Goal: Find specific page/section: Find specific page/section

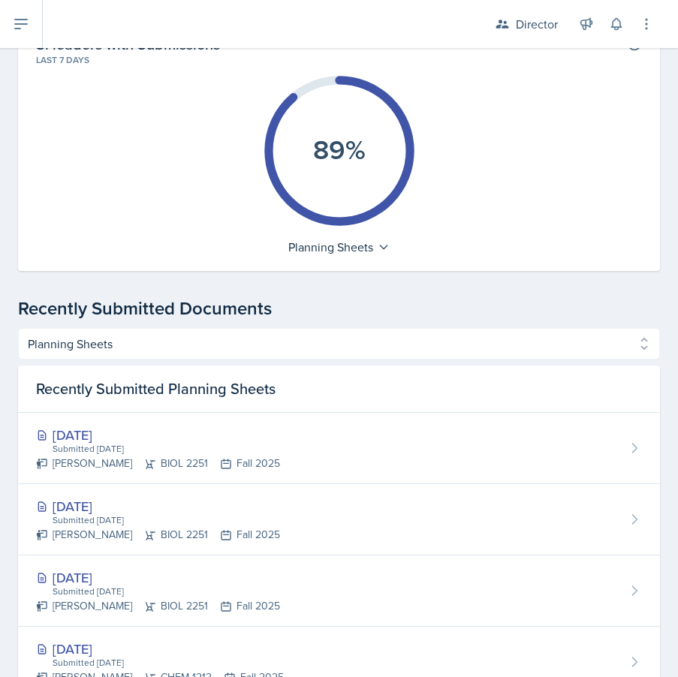
scroll to position [447, 0]
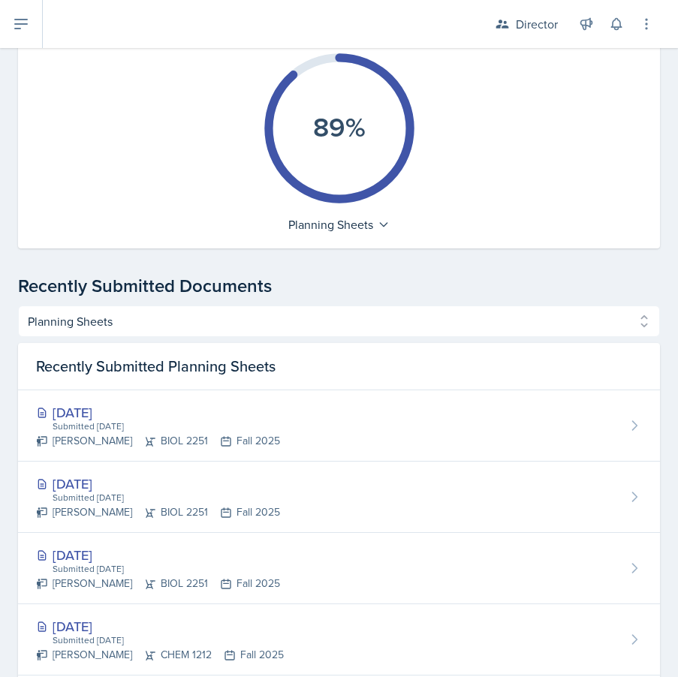
click at [401, 354] on div "Recently Submitted Planning Sheets" at bounding box center [339, 366] width 642 height 47
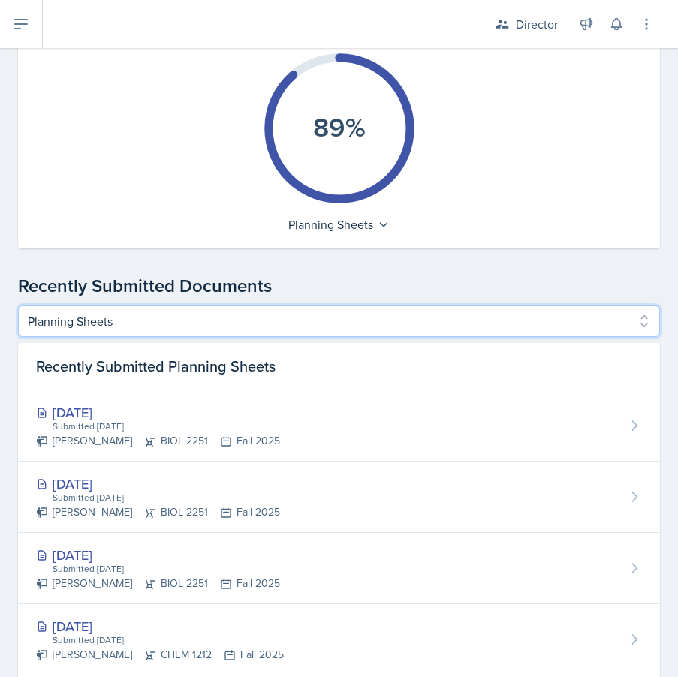
click at [408, 321] on select "Planning Sheets Peer Observations Team lead Observations Director Observations …" at bounding box center [339, 322] width 642 height 32
select select "Director Observations"
click at [18, 306] on select "Planning Sheets Peer Observations Team lead Observations Director Observations …" at bounding box center [339, 322] width 642 height 32
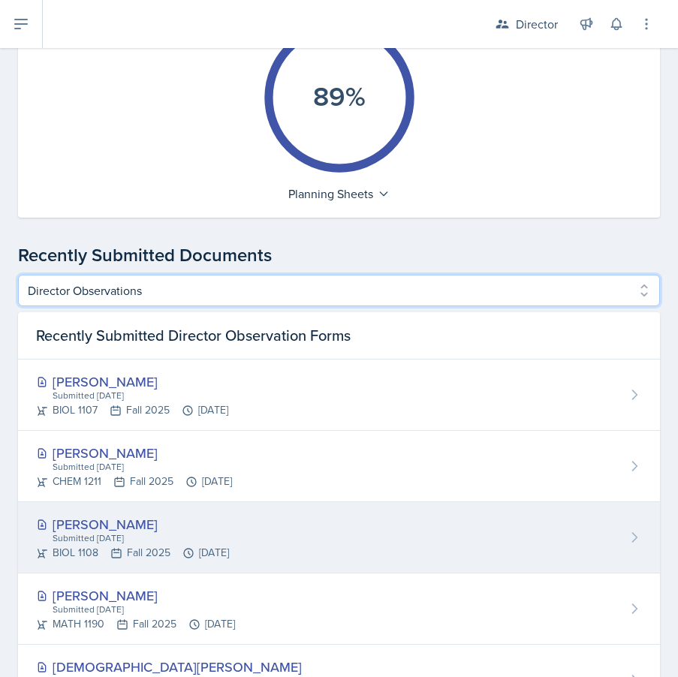
scroll to position [347, 0]
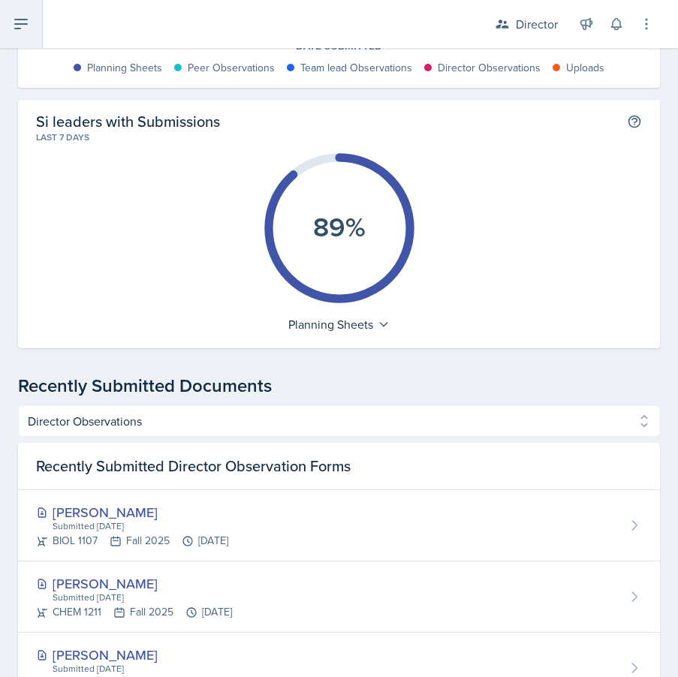
click at [23, 28] on icon at bounding box center [21, 24] width 18 height 18
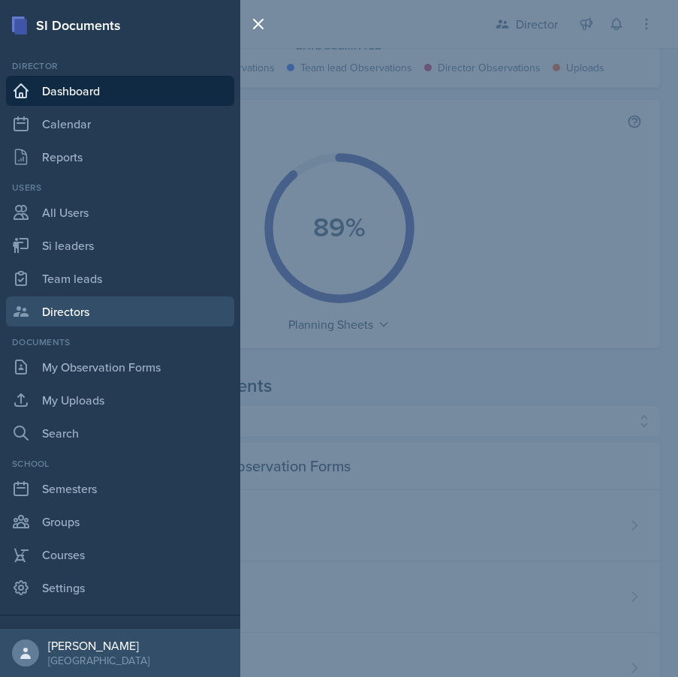
click at [90, 309] on link "Directors" at bounding box center [120, 312] width 228 height 30
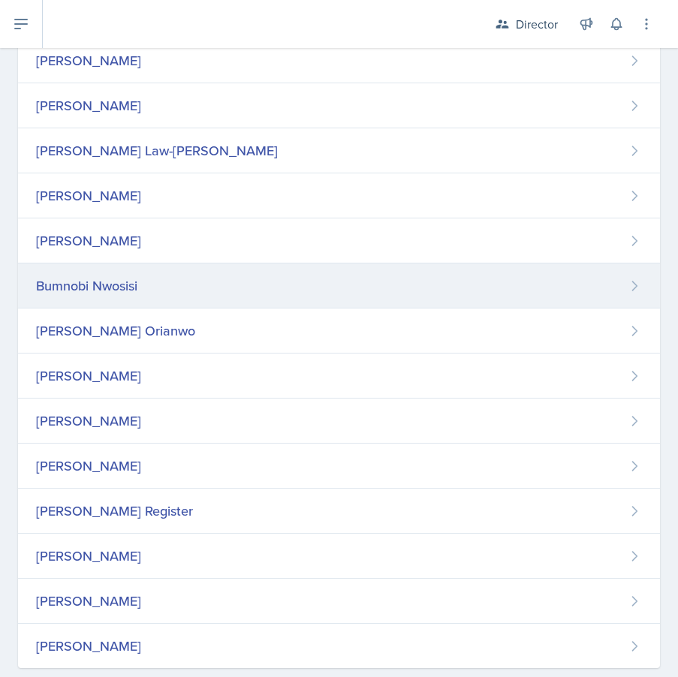
scroll to position [499, 0]
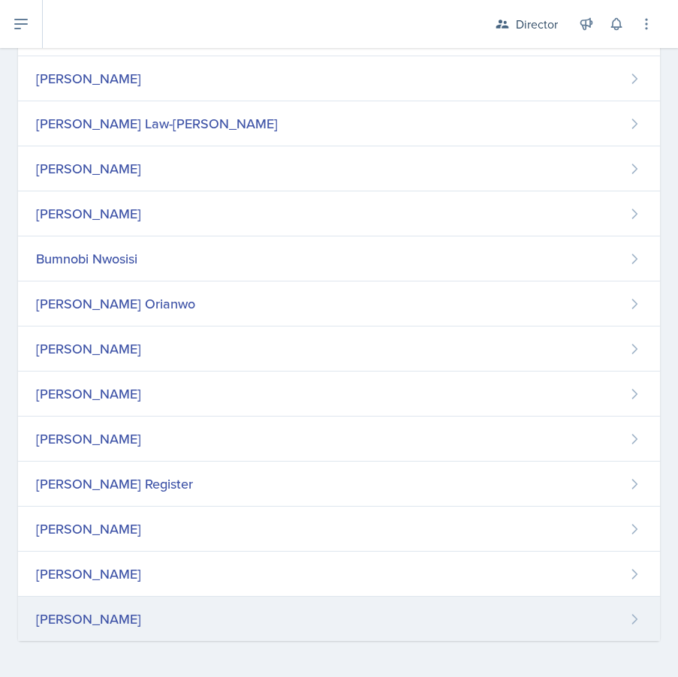
click at [166, 623] on div "Christian Wiggins" at bounding box center [339, 619] width 642 height 44
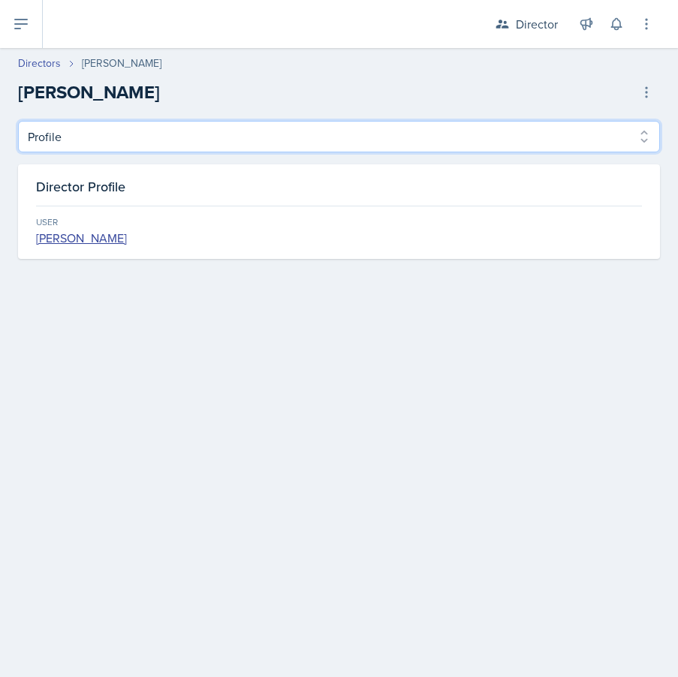
click at [283, 142] on select "Profile Observation Forms" at bounding box center [339, 137] width 642 height 32
select select "Observation Forms"
click at [18, 121] on select "Profile Observation Forms" at bounding box center [339, 137] width 642 height 32
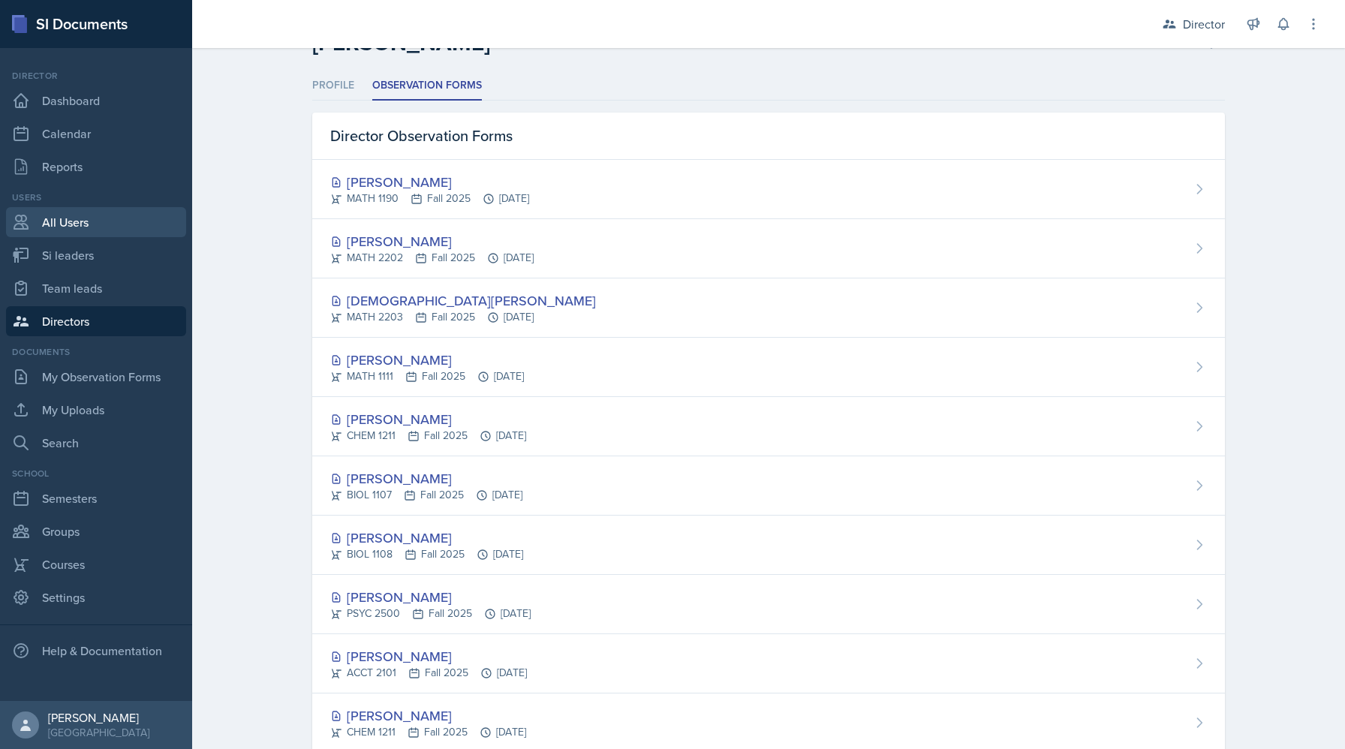
scroll to position [30, 0]
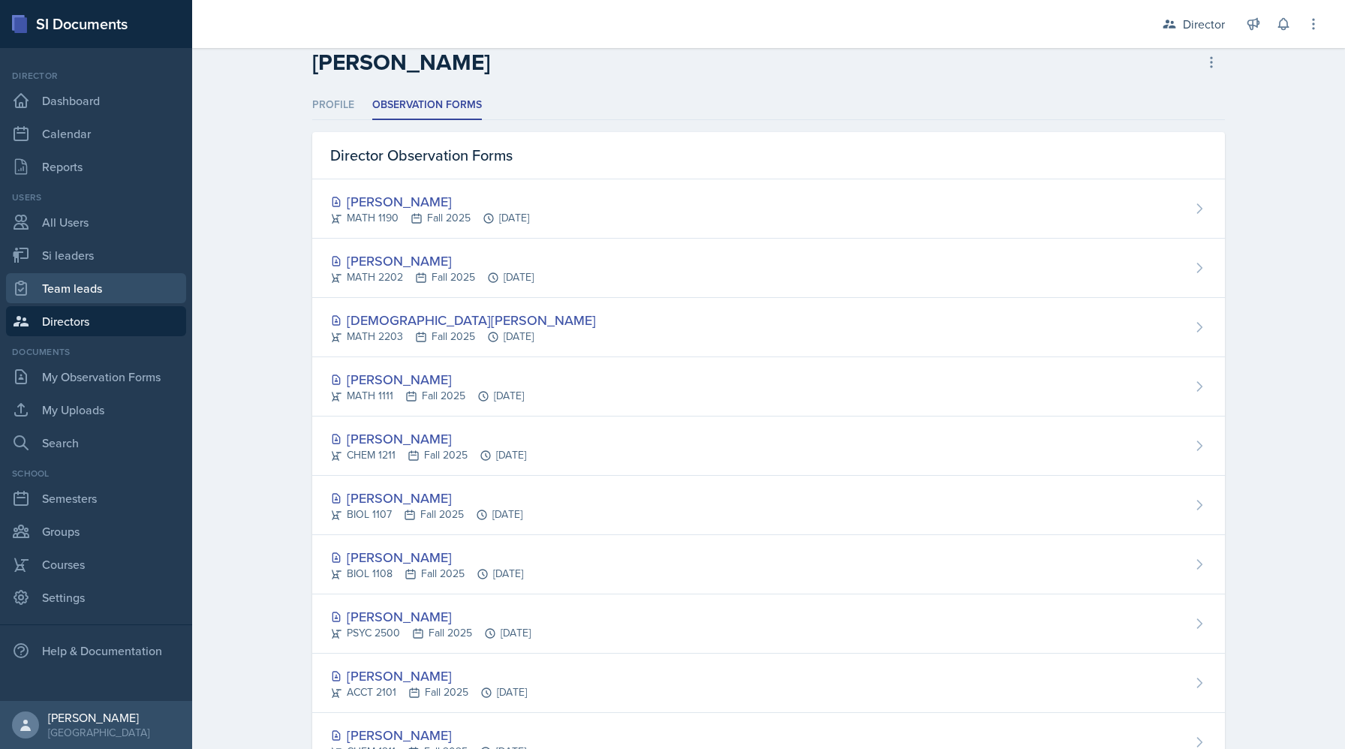
click at [70, 286] on link "Team leads" at bounding box center [96, 288] width 180 height 30
select select "2bed604d-1099-4043-b1bc-2365e8740244"
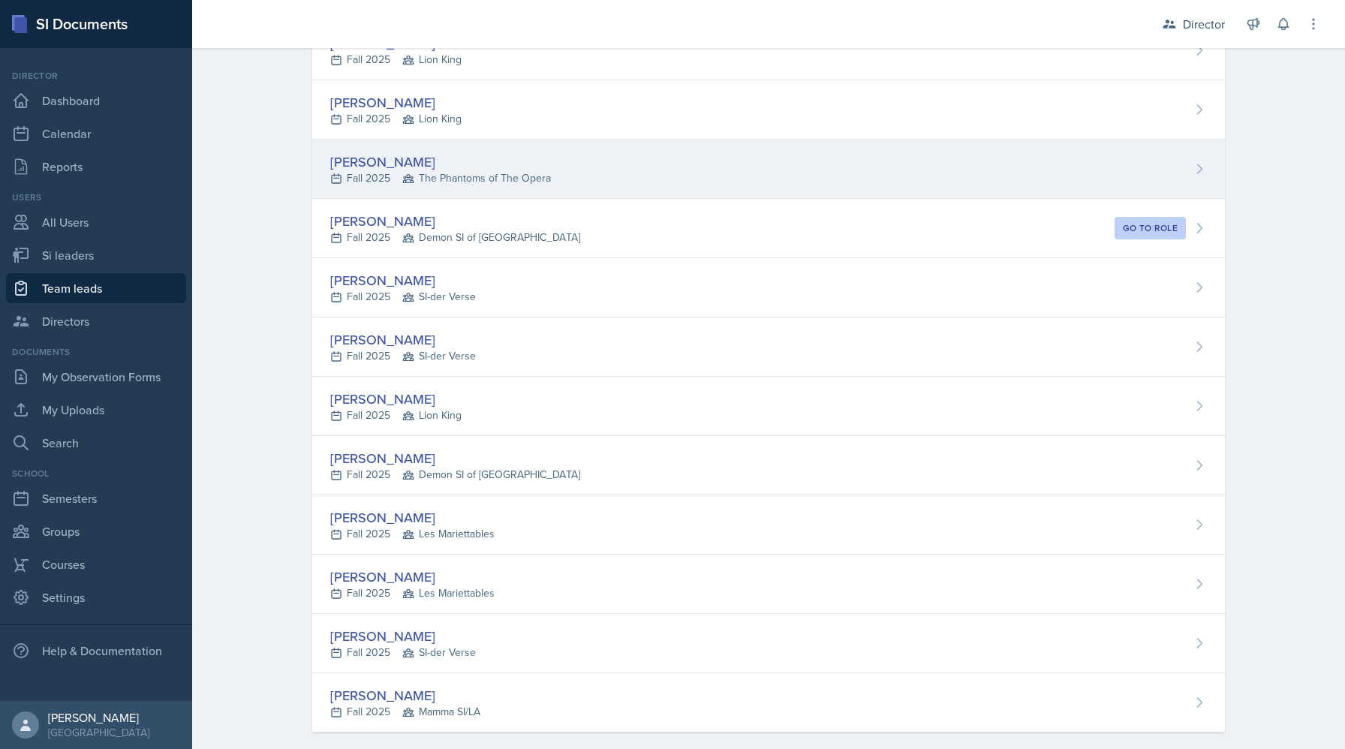
scroll to position [490, 0]
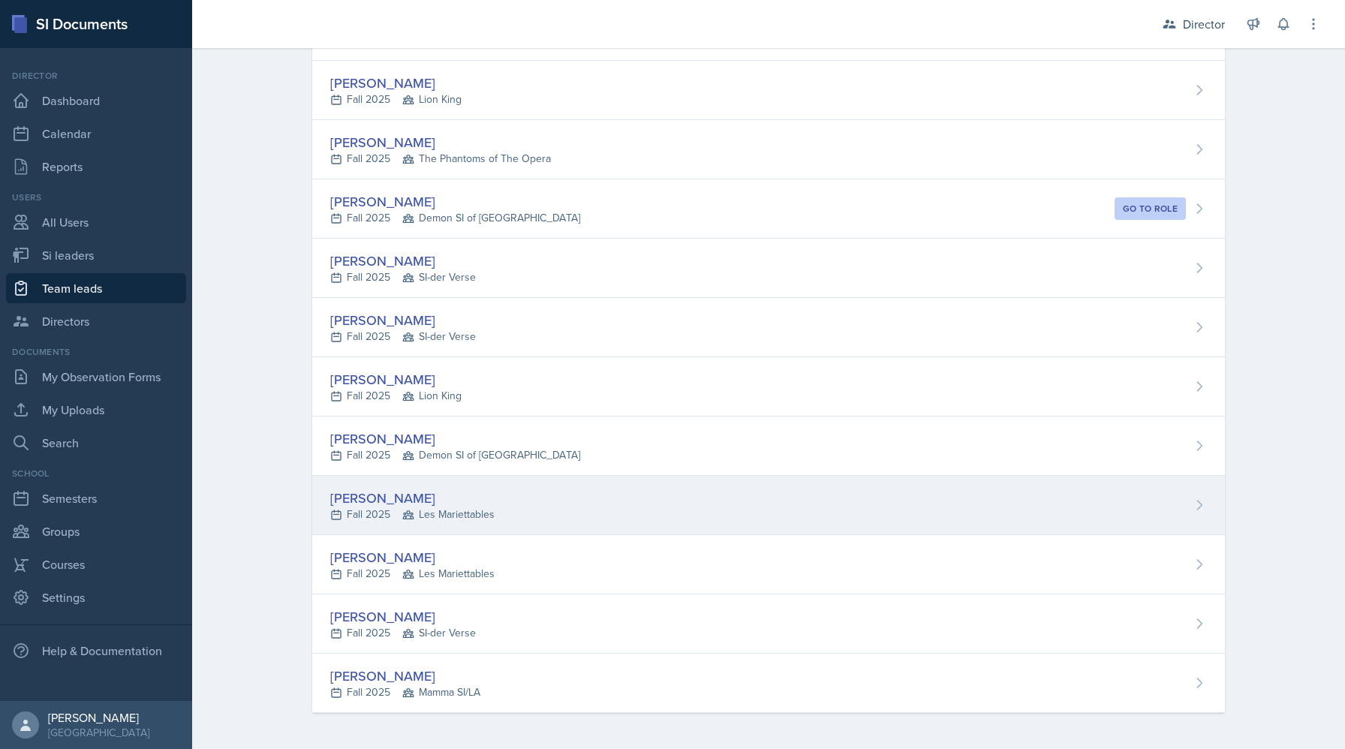
click at [420, 492] on div "[PERSON_NAME]" at bounding box center [412, 498] width 164 height 20
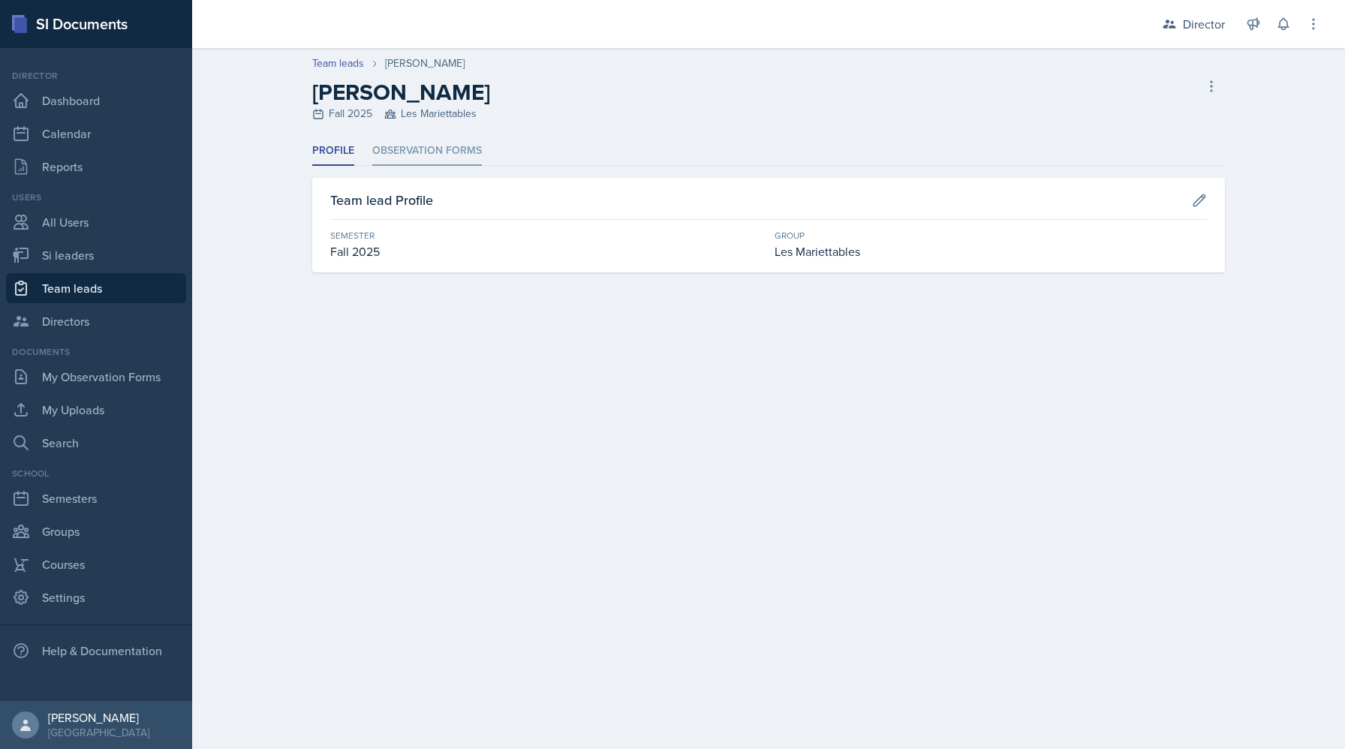
click at [432, 157] on li "Observation Forms" at bounding box center [427, 151] width 110 height 29
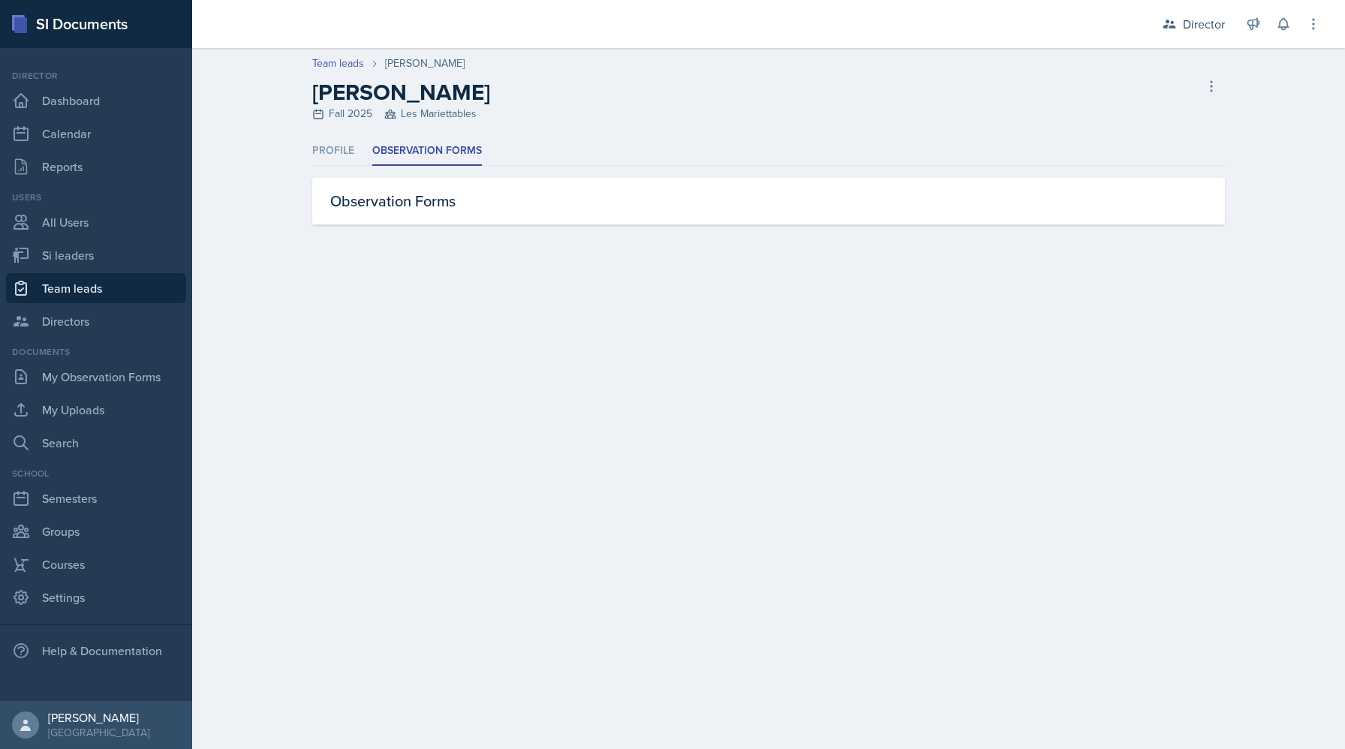
select select "2bed604d-1099-4043-b1bc-2365e8740244"
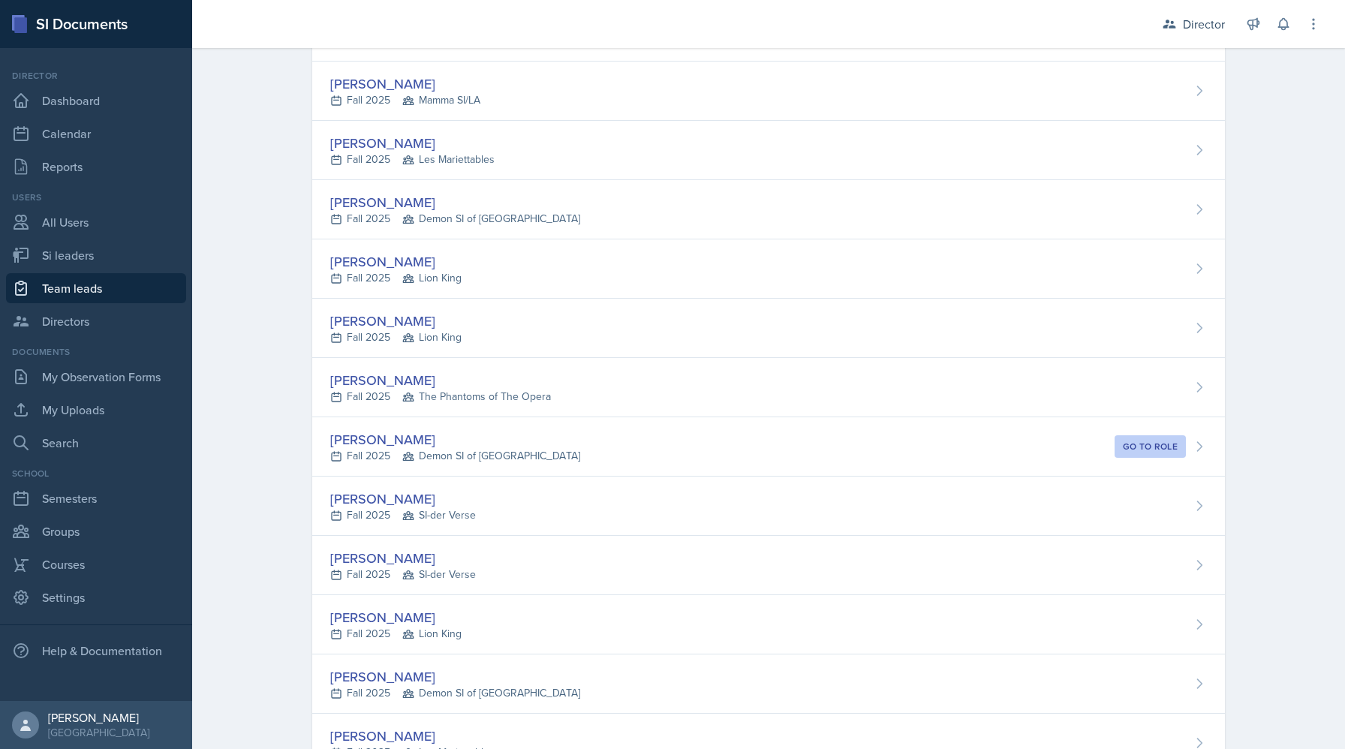
scroll to position [490, 0]
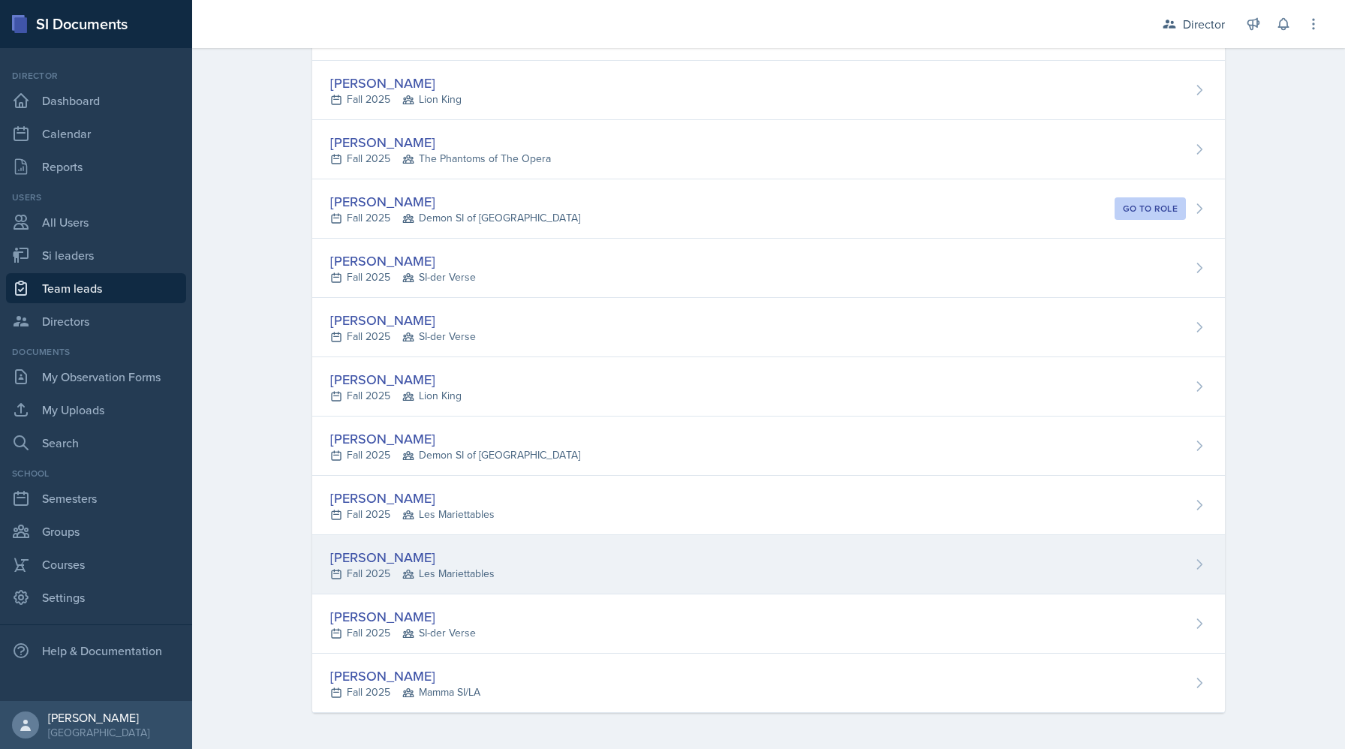
click at [352, 562] on div "[PERSON_NAME]" at bounding box center [412, 557] width 164 height 20
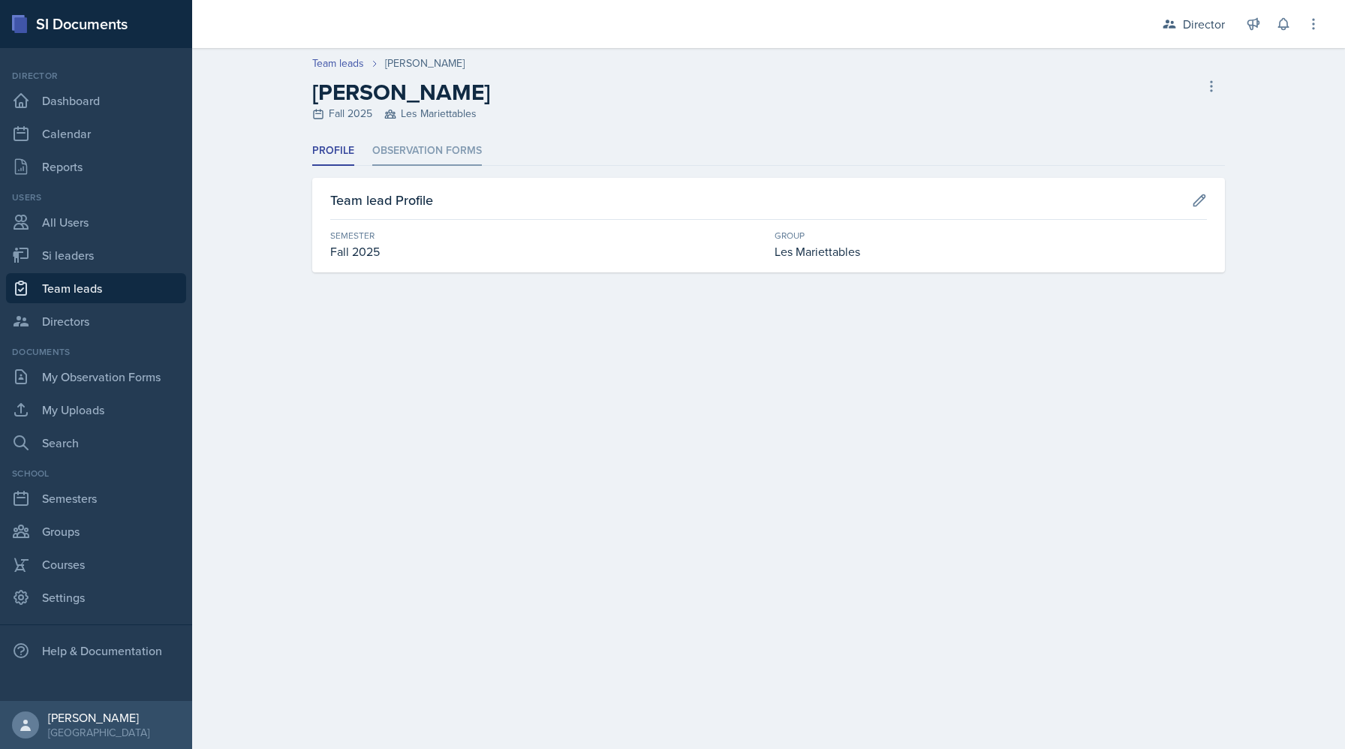
click at [440, 139] on li "Observation Forms" at bounding box center [427, 151] width 110 height 29
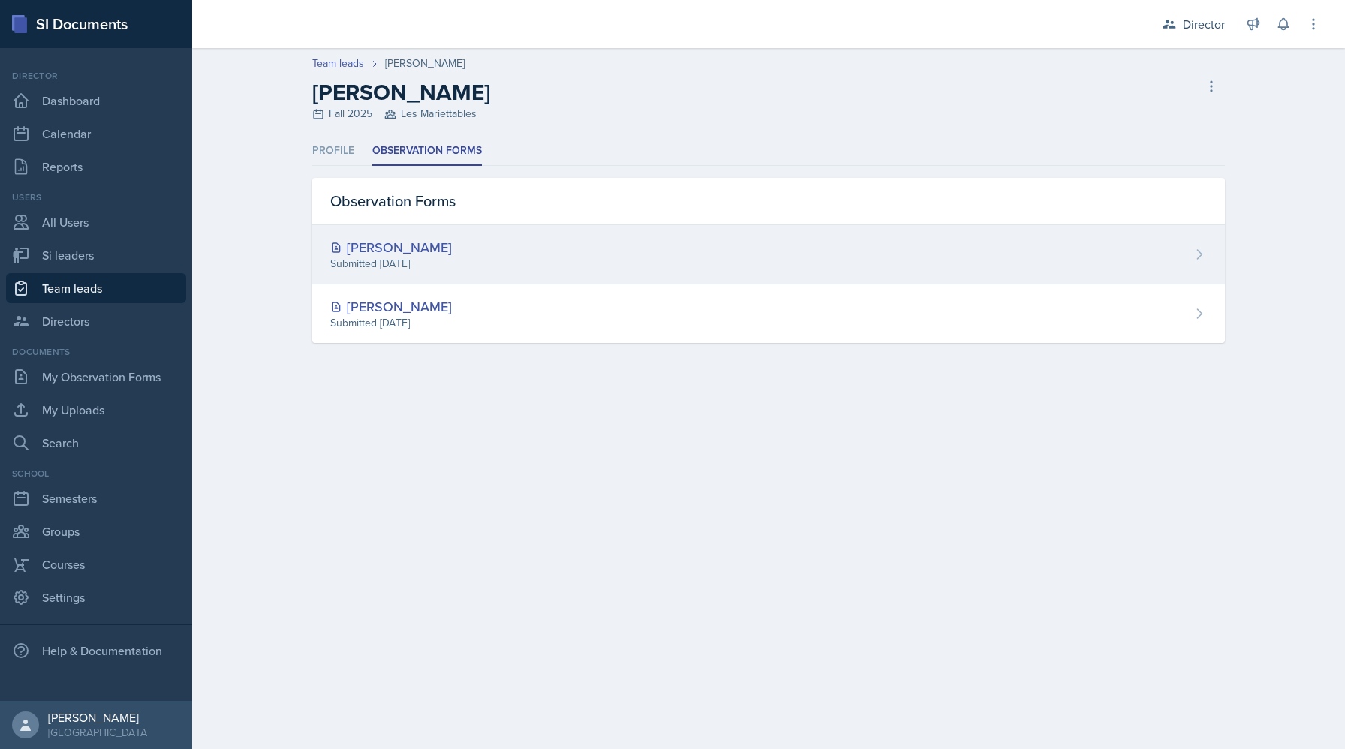
select select "2bed604d-1099-4043-b1bc-2365e8740244"
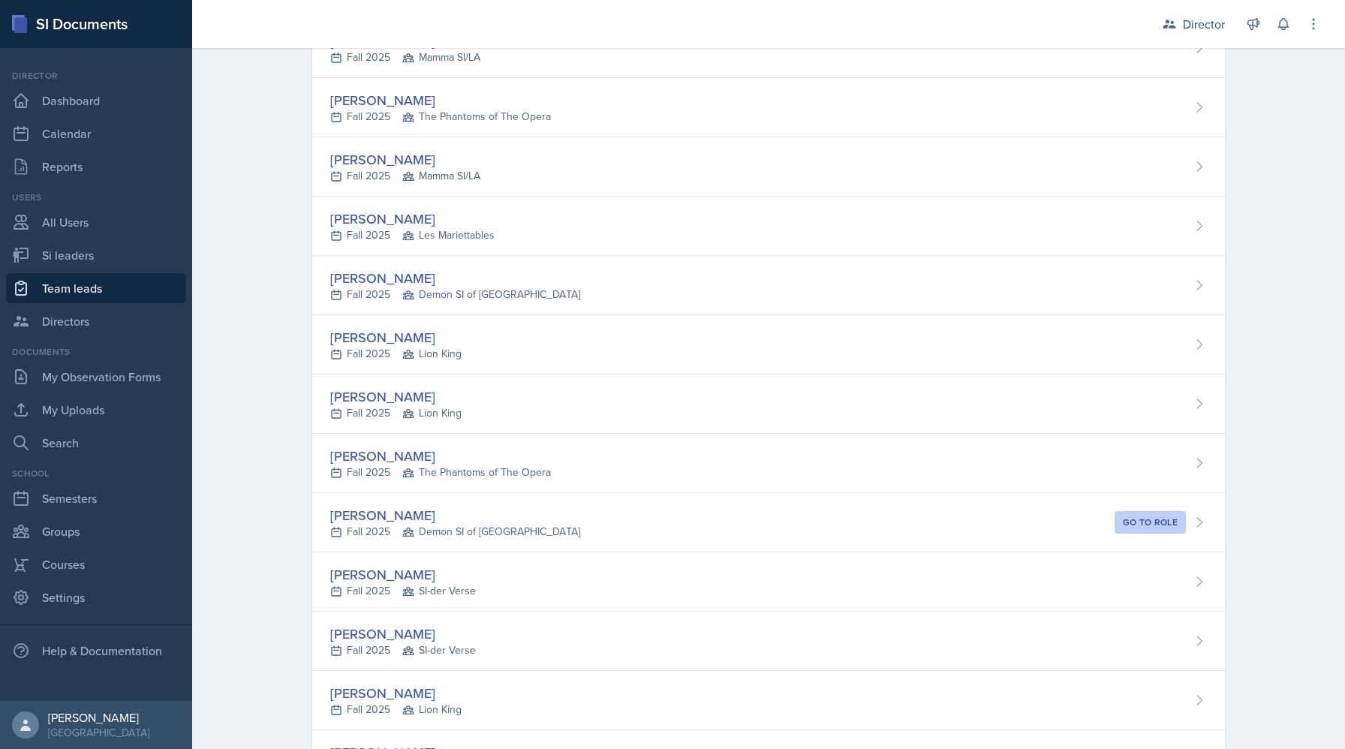
scroll to position [173, 0]
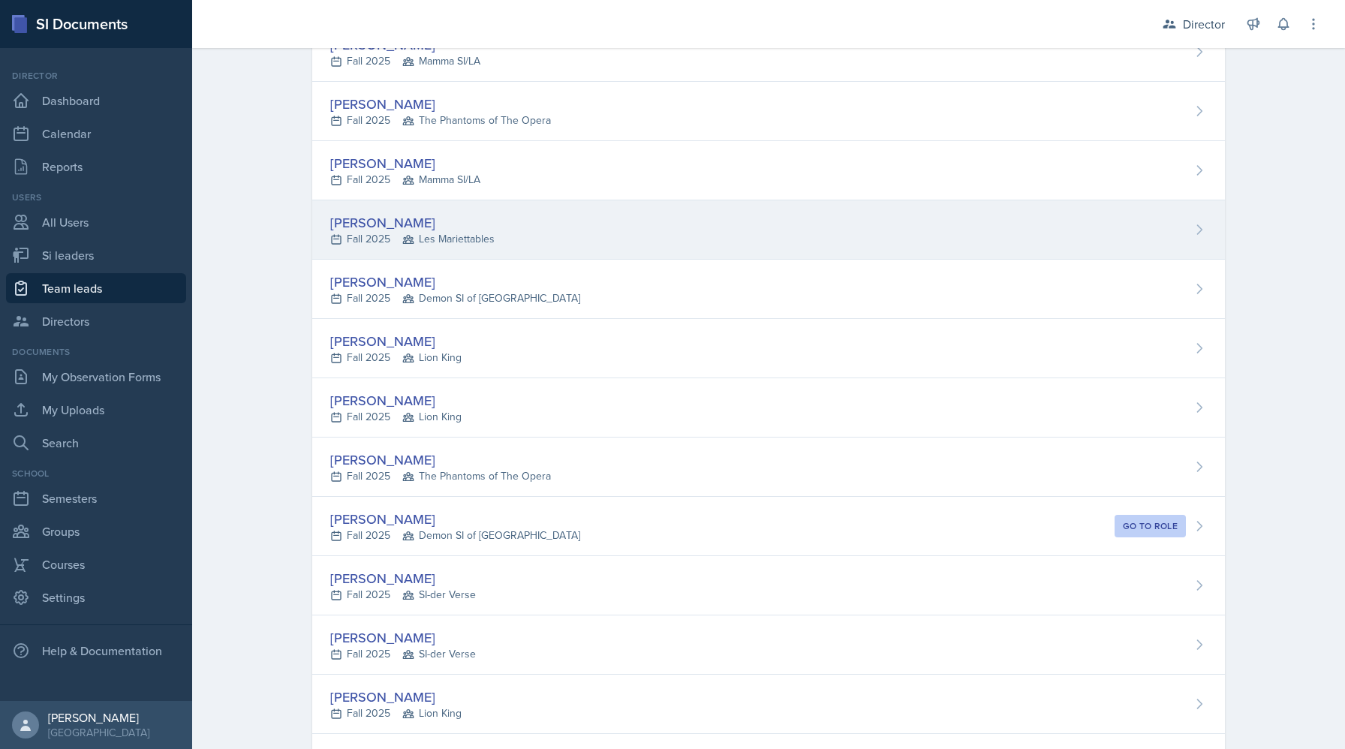
click at [369, 224] on div "David Blount" at bounding box center [412, 222] width 164 height 20
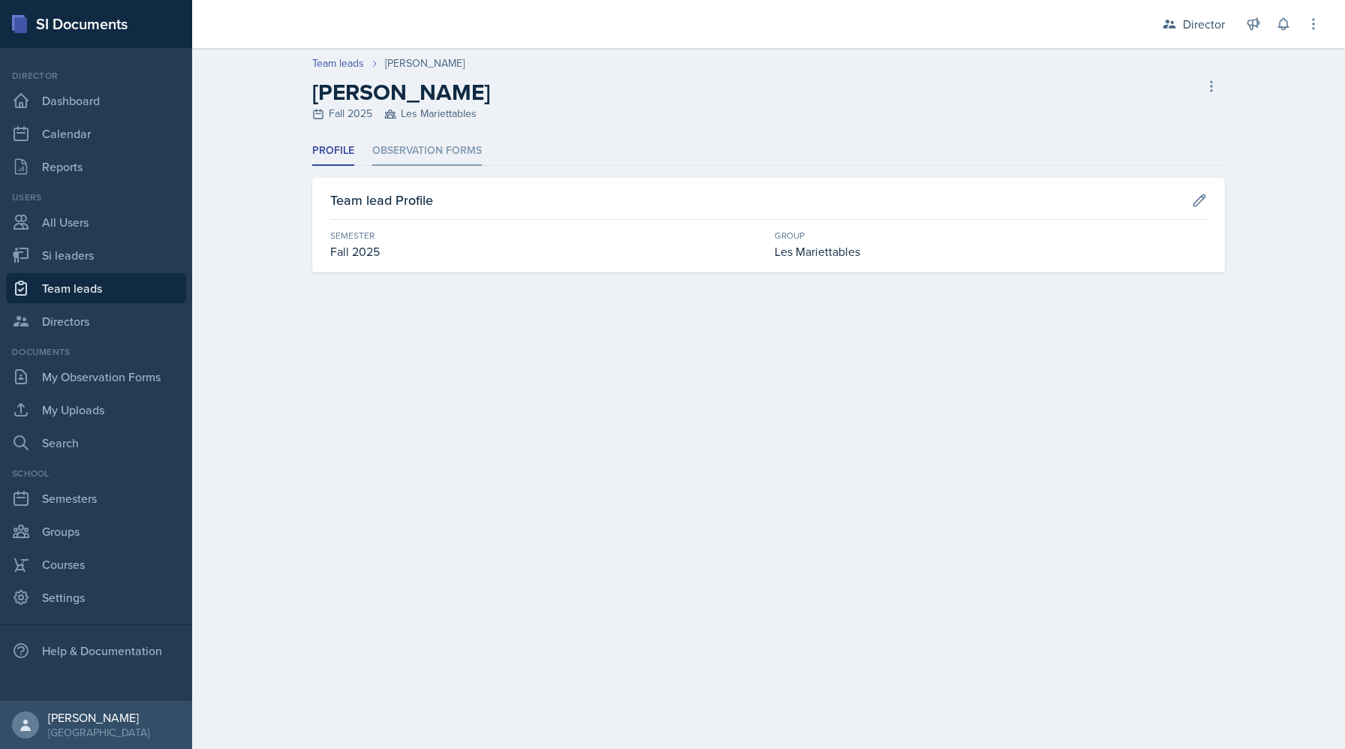
click at [429, 151] on li "Observation Forms" at bounding box center [427, 151] width 110 height 29
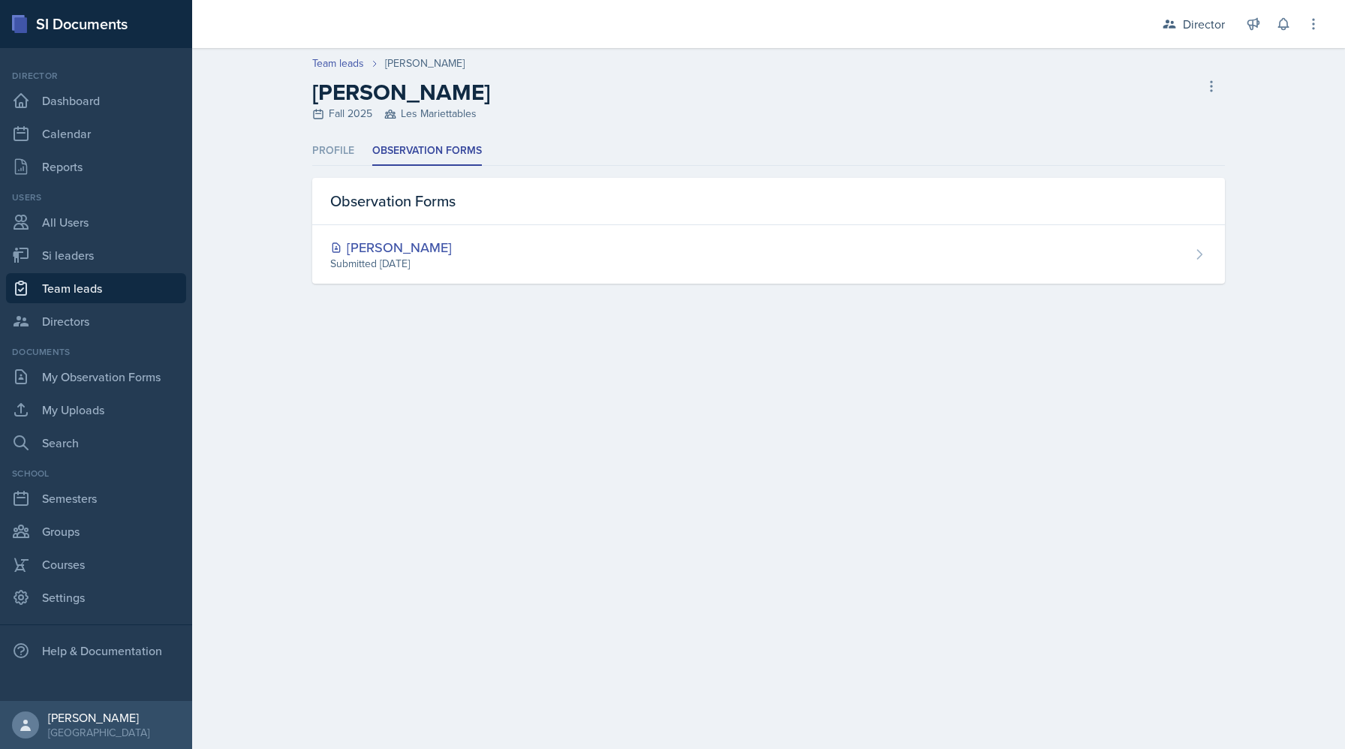
select select "2bed604d-1099-4043-b1bc-2365e8740244"
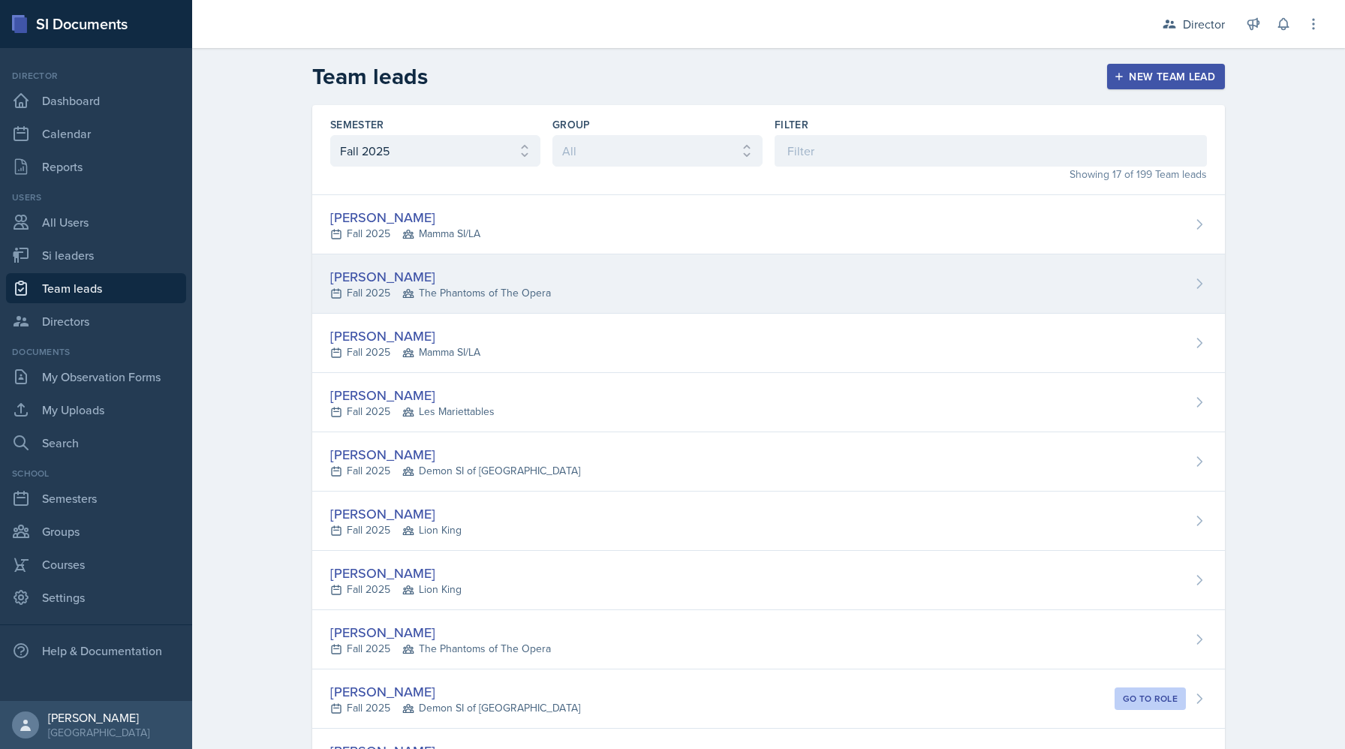
scroll to position [490, 0]
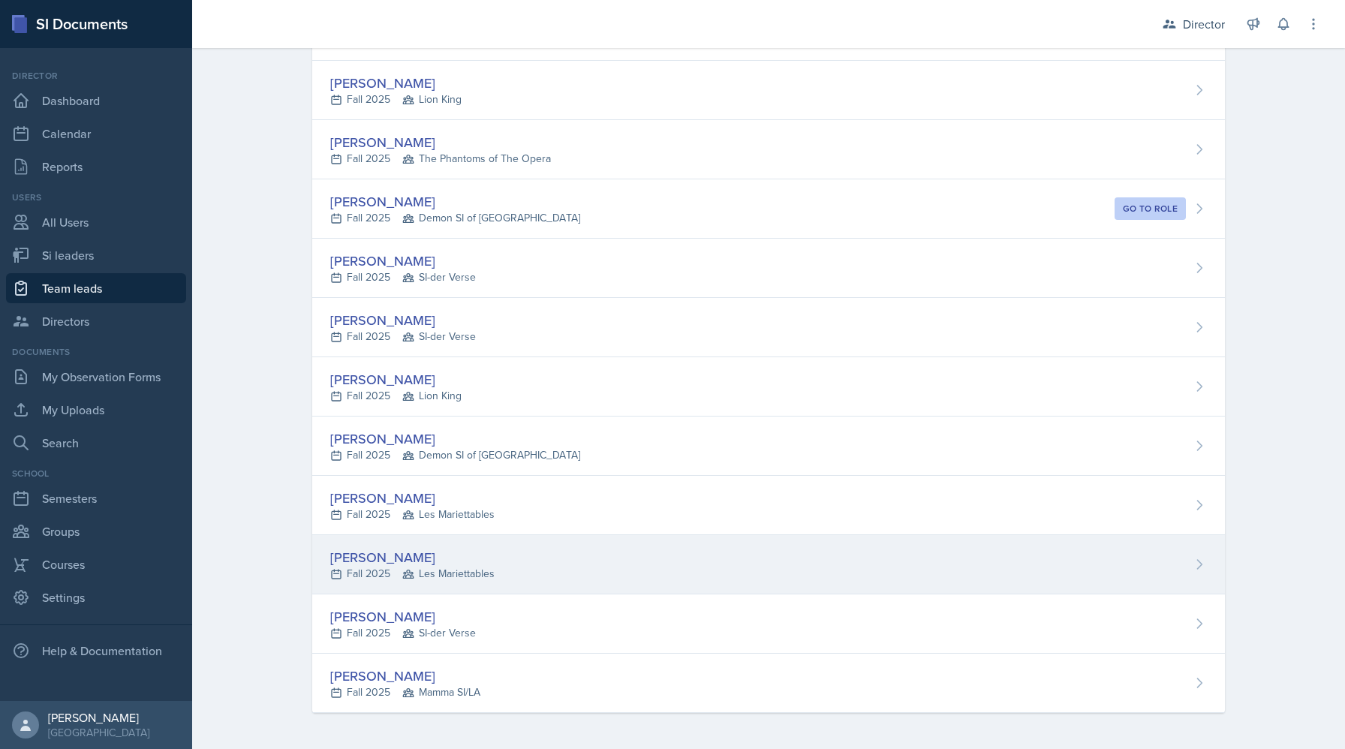
click at [416, 559] on div "[PERSON_NAME]" at bounding box center [412, 557] width 164 height 20
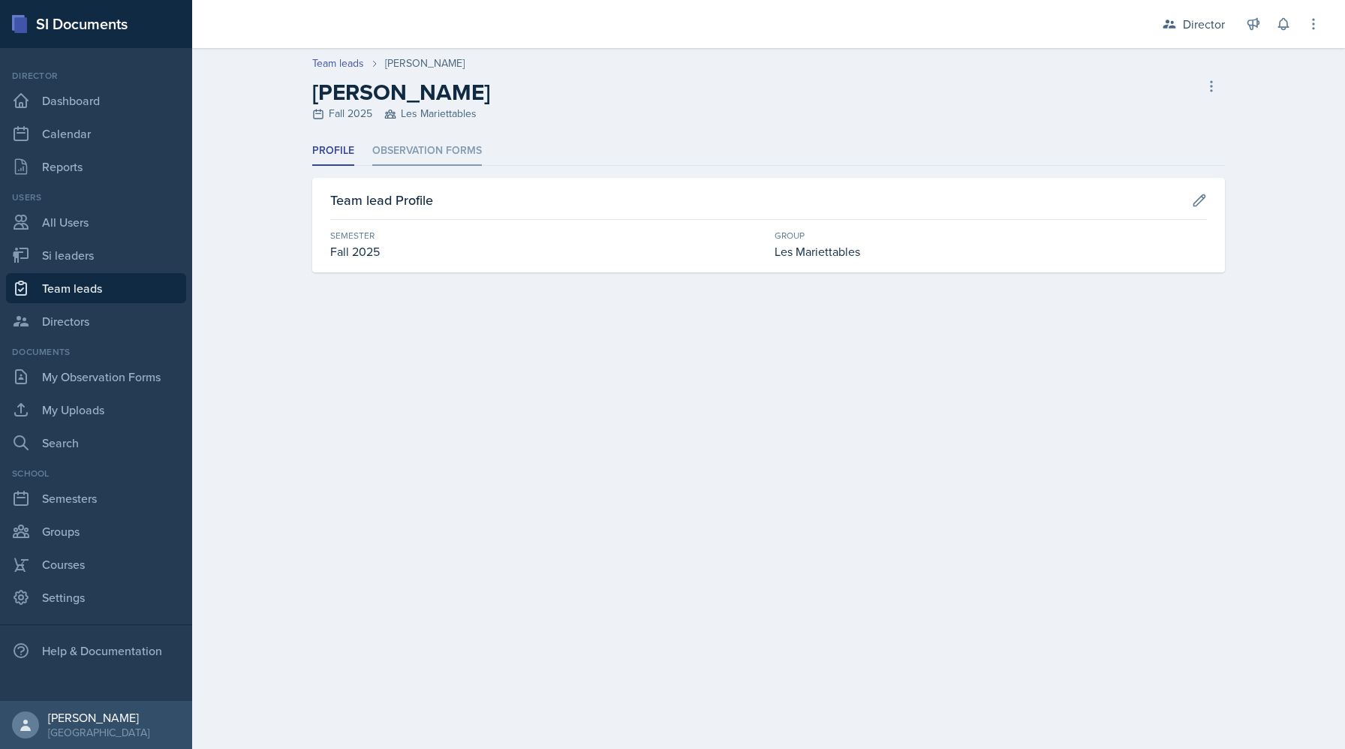
click at [437, 160] on li "Observation Forms" at bounding box center [427, 151] width 110 height 29
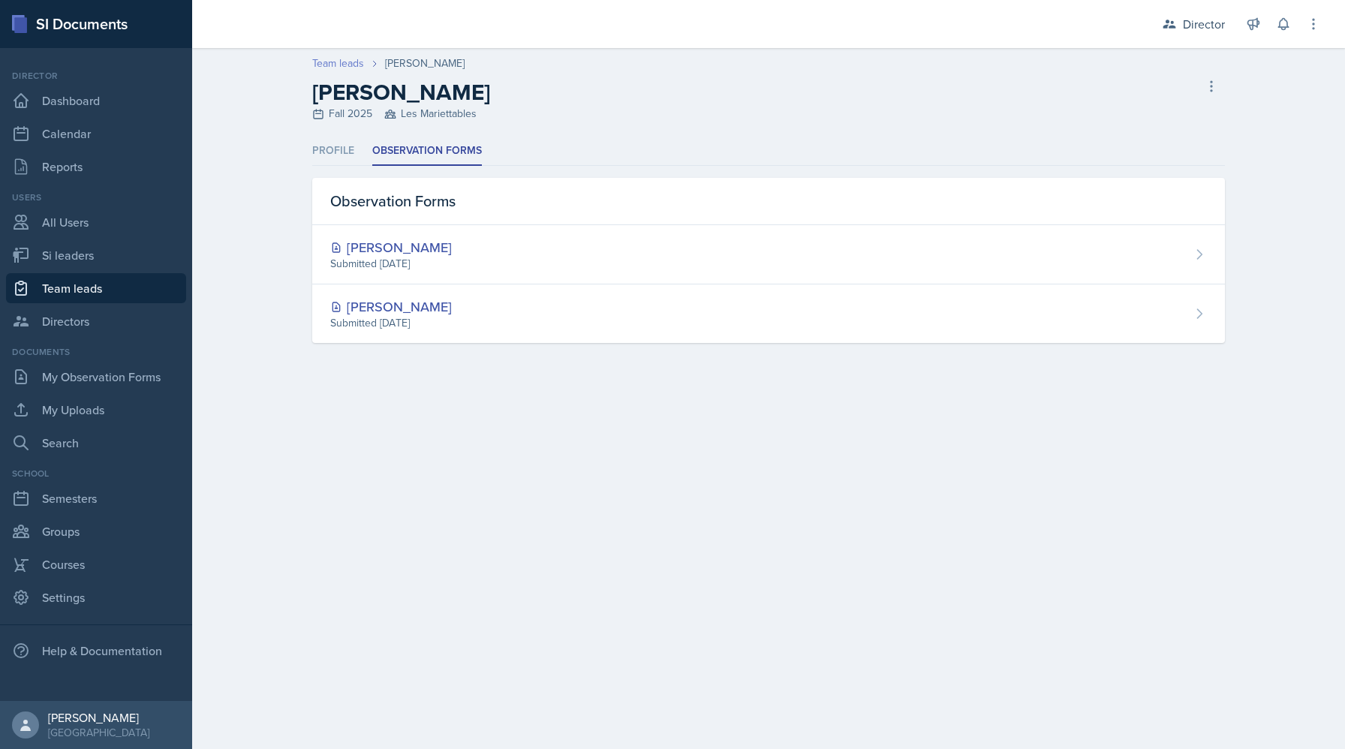
click at [327, 60] on link "Team leads" at bounding box center [338, 64] width 52 height 16
select select "2bed604d-1099-4043-b1bc-2365e8740244"
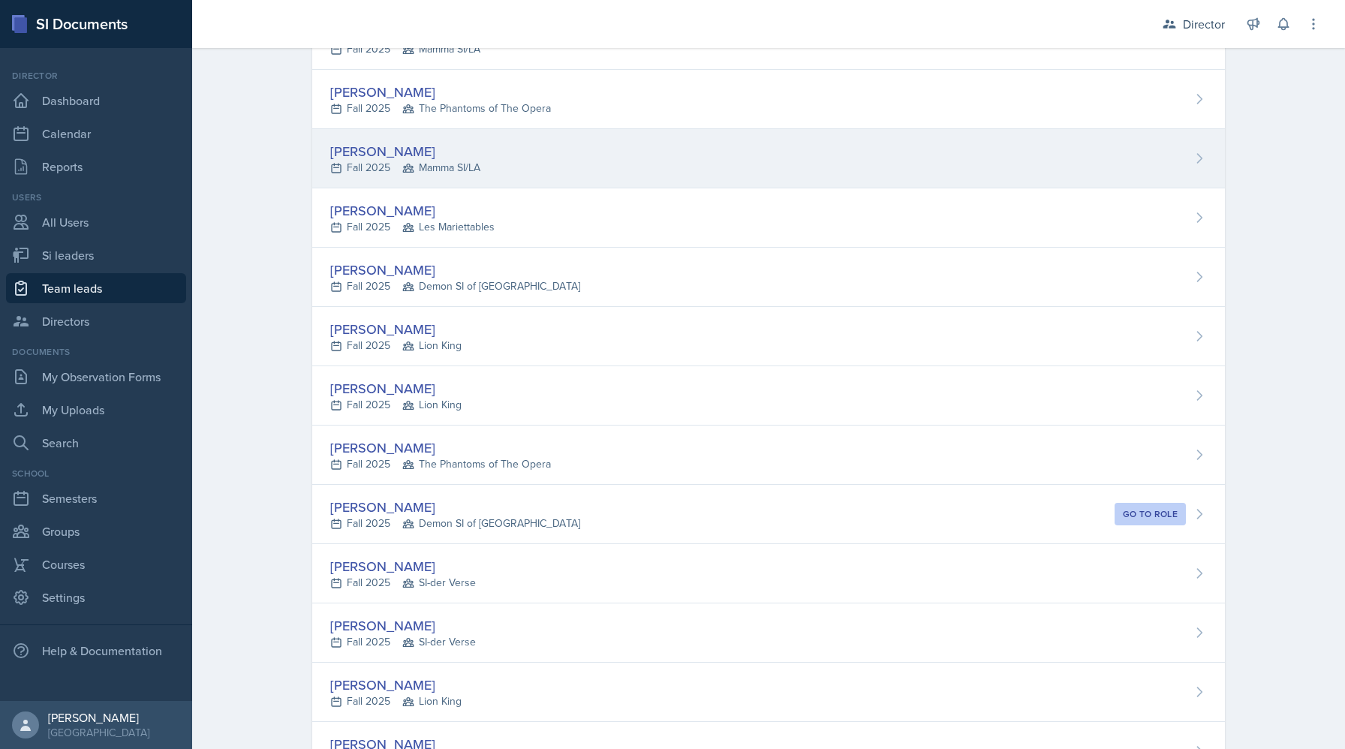
scroll to position [197, 0]
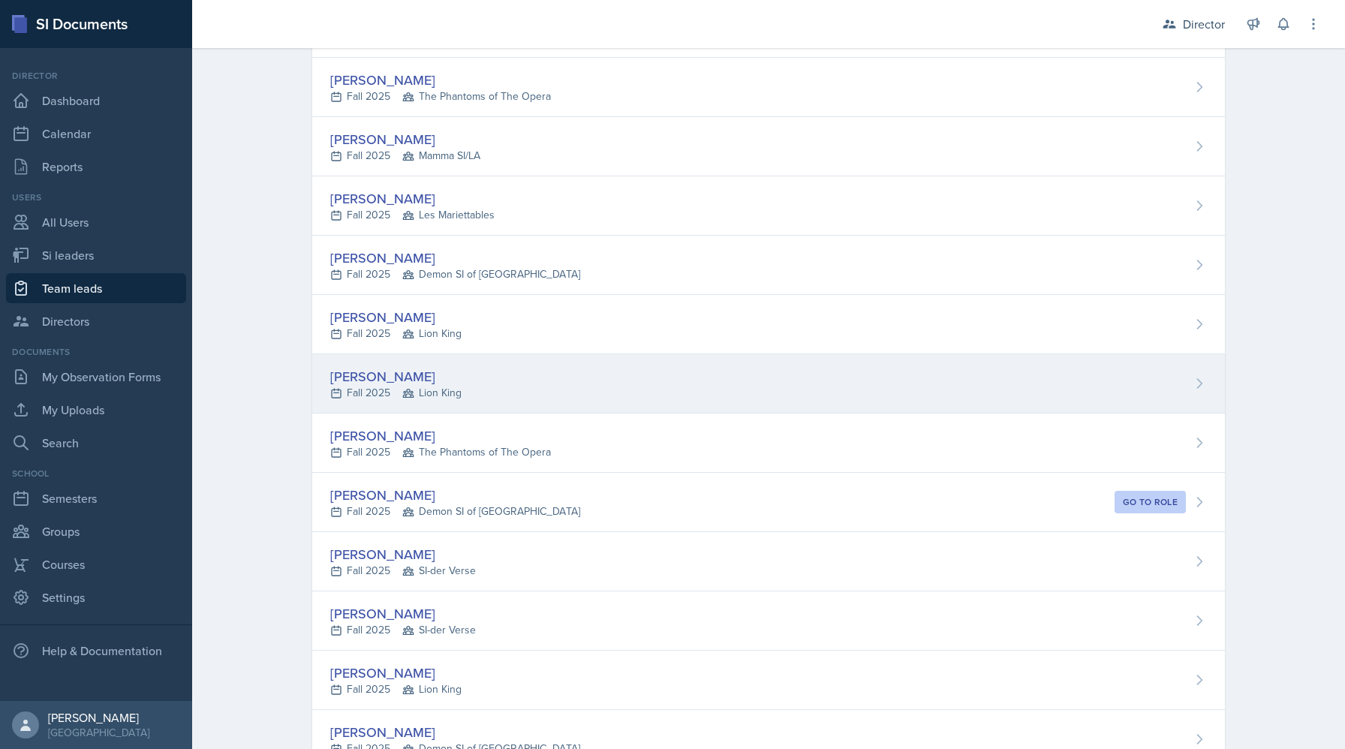
click at [398, 369] on div "Rowan Carr" at bounding box center [395, 376] width 131 height 20
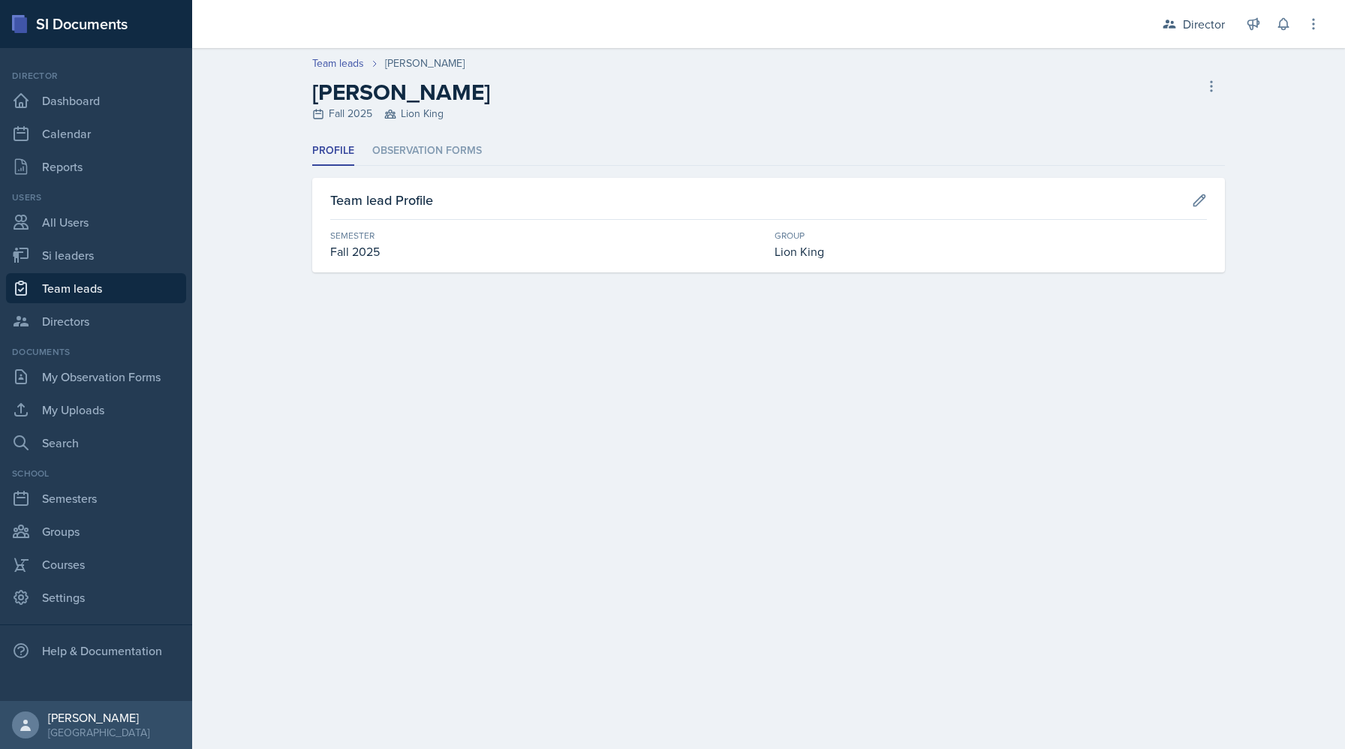
click at [432, 166] on div "Profile Observation Forms Profile Observation Forms Team lead Profile Semester …" at bounding box center [768, 205] width 913 height 136
click at [432, 155] on li "Observation Forms" at bounding box center [427, 151] width 110 height 29
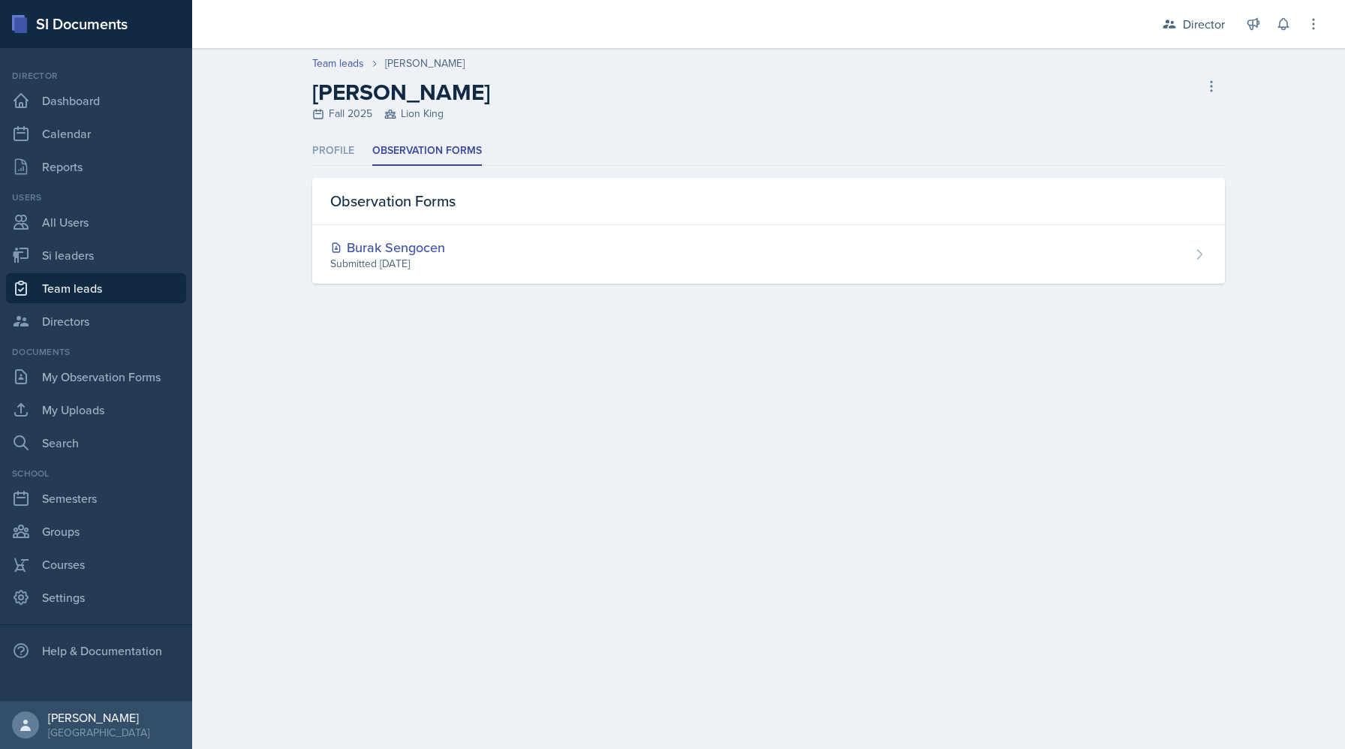
select select "2bed604d-1099-4043-b1bc-2365e8740244"
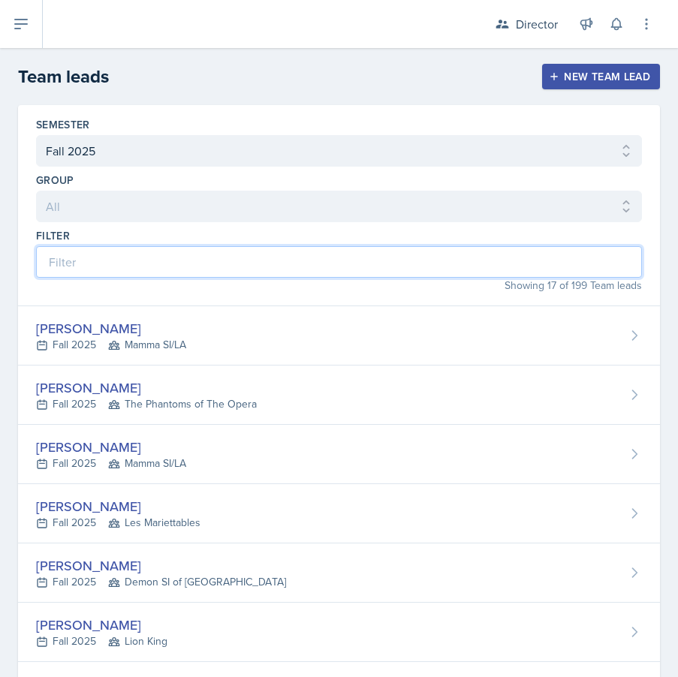
click at [115, 266] on input at bounding box center [339, 262] width 606 height 32
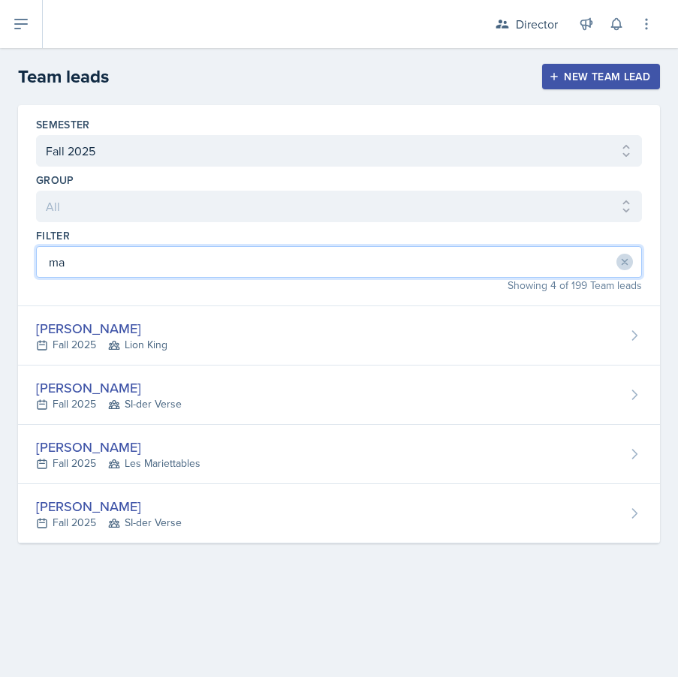
type input "m"
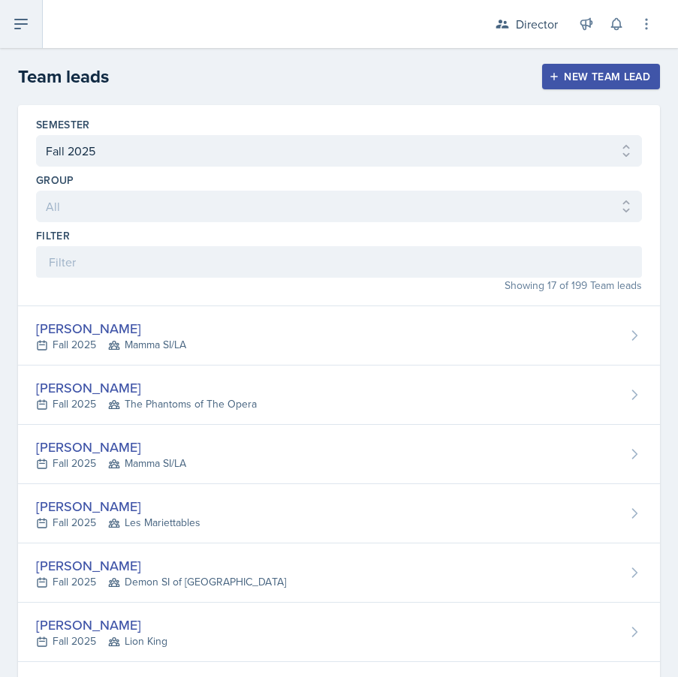
click at [23, 17] on icon at bounding box center [21, 24] width 18 height 18
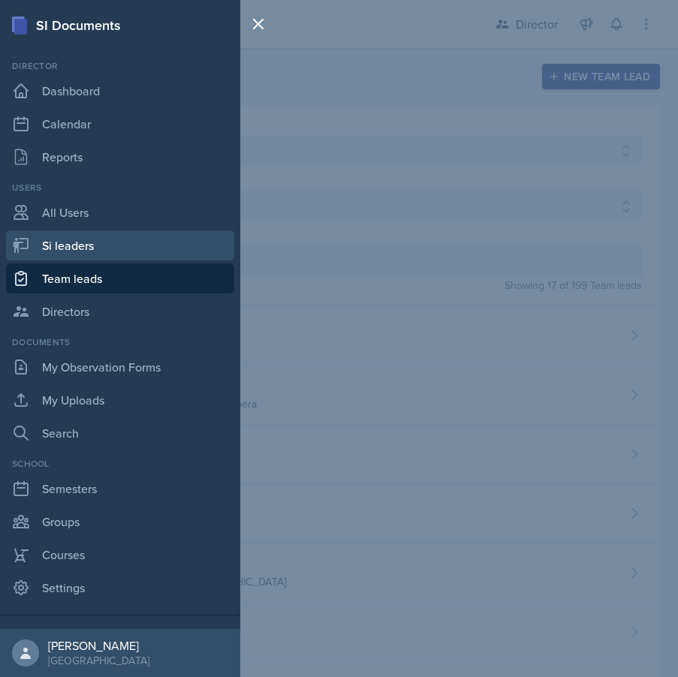
click at [110, 258] on link "Si leaders" at bounding box center [120, 245] width 228 height 30
select select "2bed604d-1099-4043-b1bc-2365e8740244"
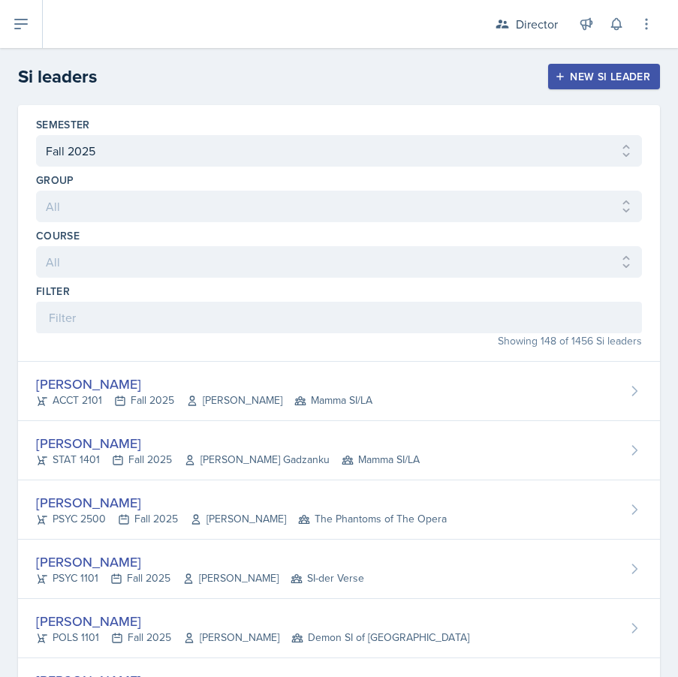
click at [250, 291] on div "Filter" at bounding box center [339, 291] width 606 height 15
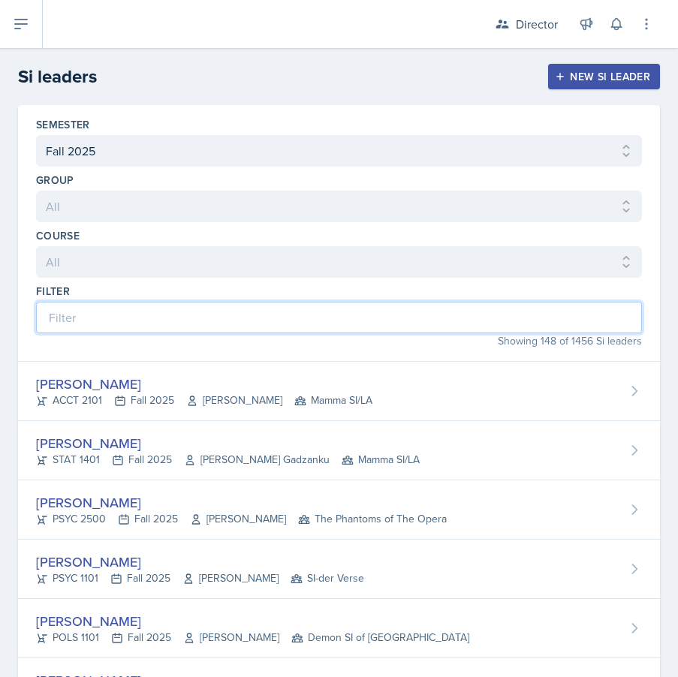
click at [243, 318] on input at bounding box center [339, 318] width 606 height 32
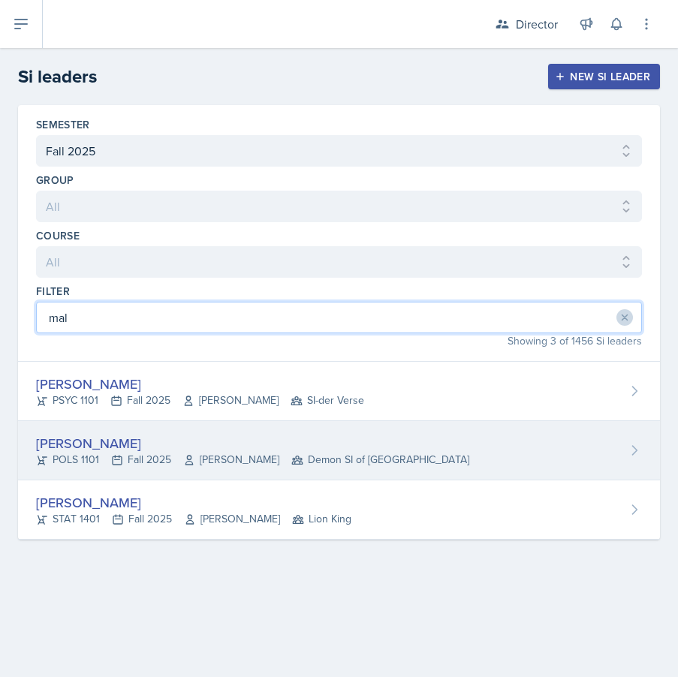
type input "mal"
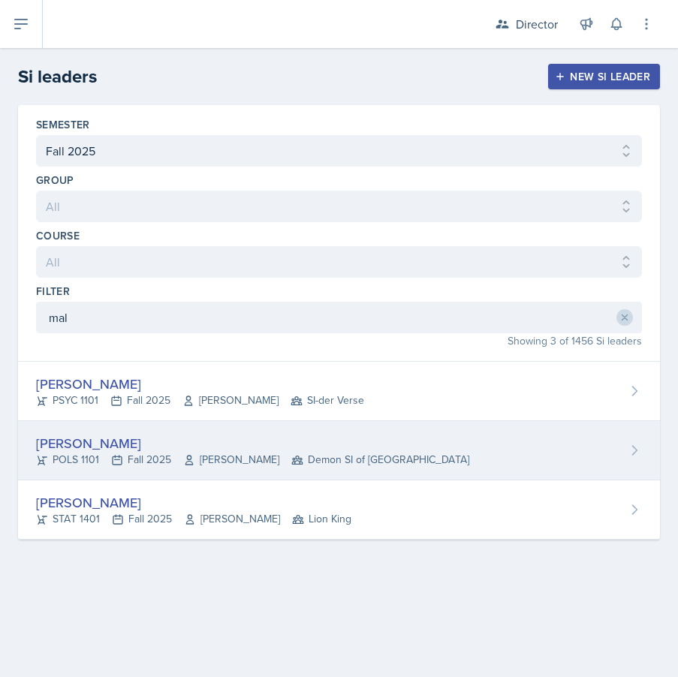
click at [187, 453] on span "John Moran" at bounding box center [231, 460] width 96 height 16
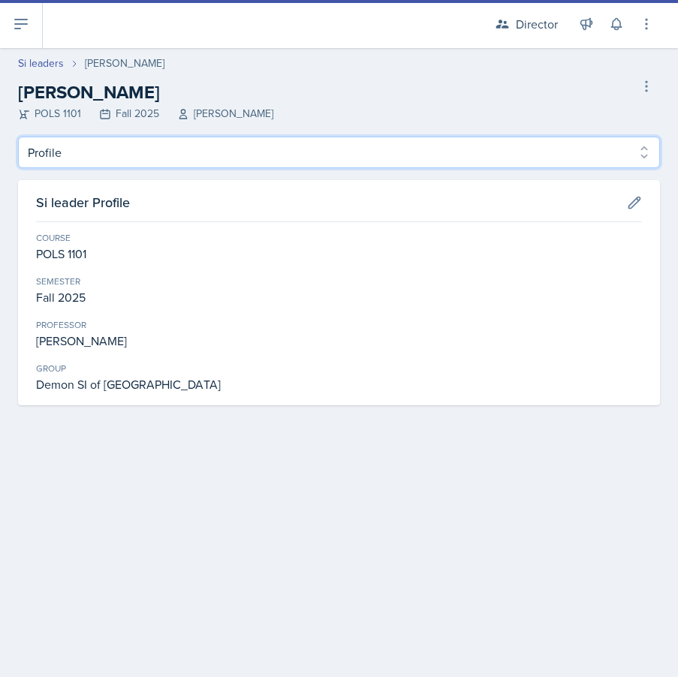
click at [134, 158] on select "Profile Planning Sheets Observation Forms Uploads" at bounding box center [339, 153] width 642 height 32
select select "Planning Sheets"
click at [18, 137] on select "Profile Planning Sheets Observation Forms Uploads" at bounding box center [339, 153] width 642 height 32
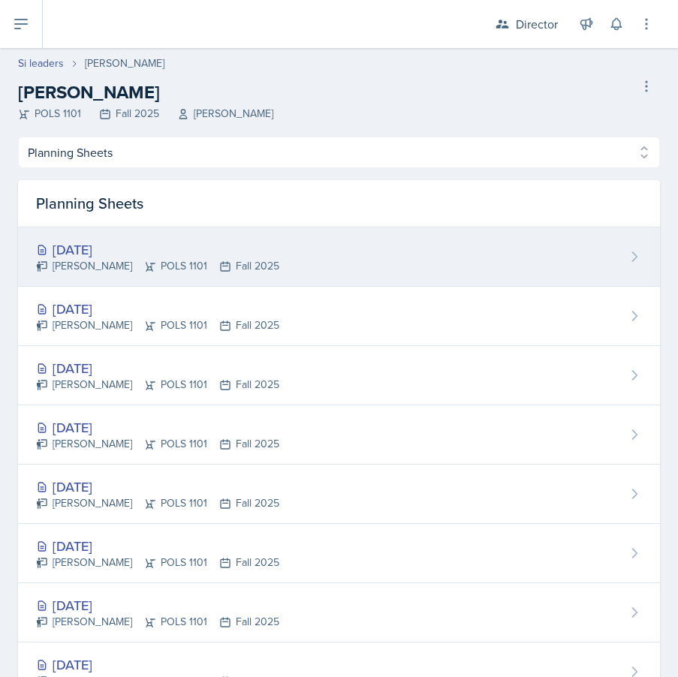
click at [144, 264] on icon at bounding box center [150, 267] width 12 height 12
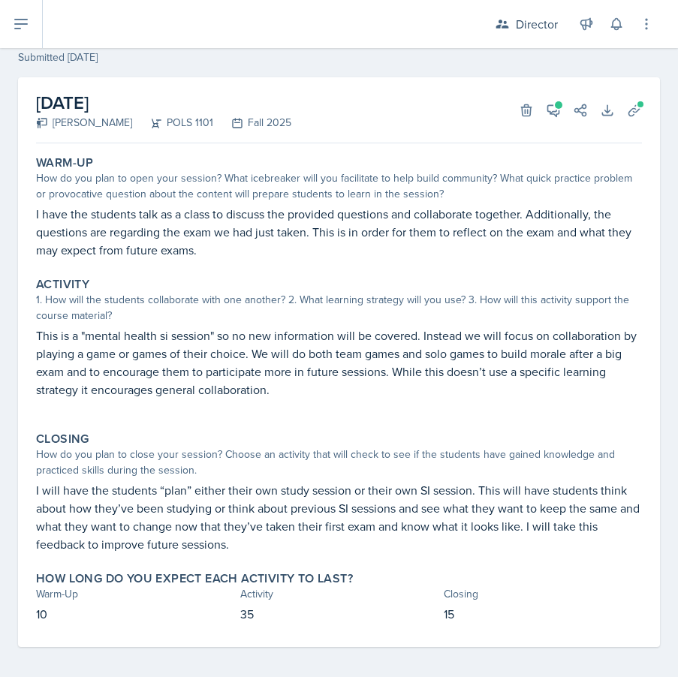
scroll to position [62, 0]
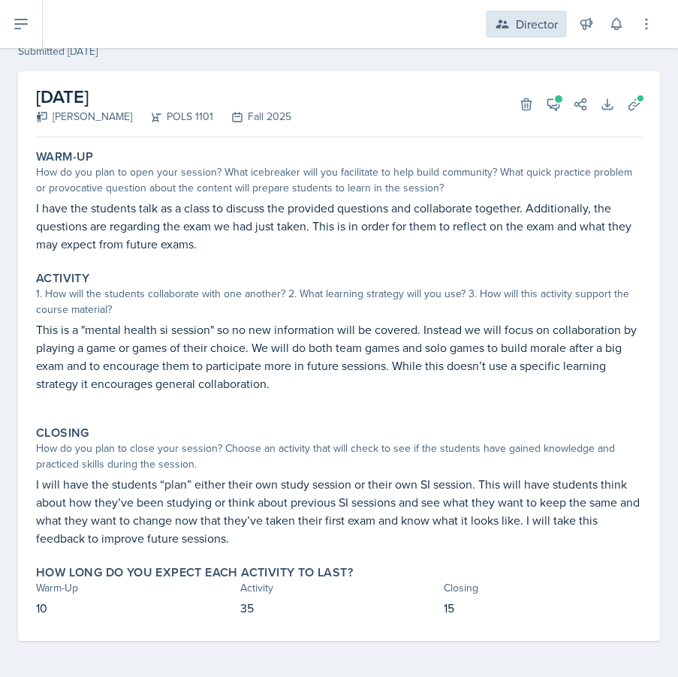
click at [535, 35] on div "Director" at bounding box center [526, 24] width 81 height 27
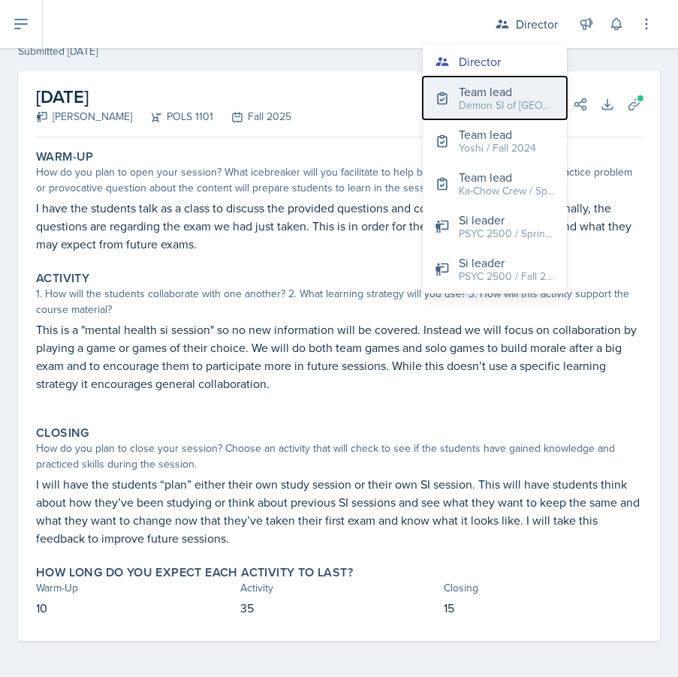
click at [494, 108] on div "Demon SI of [GEOGRAPHIC_DATA] / Fall 2025" at bounding box center [507, 106] width 96 height 16
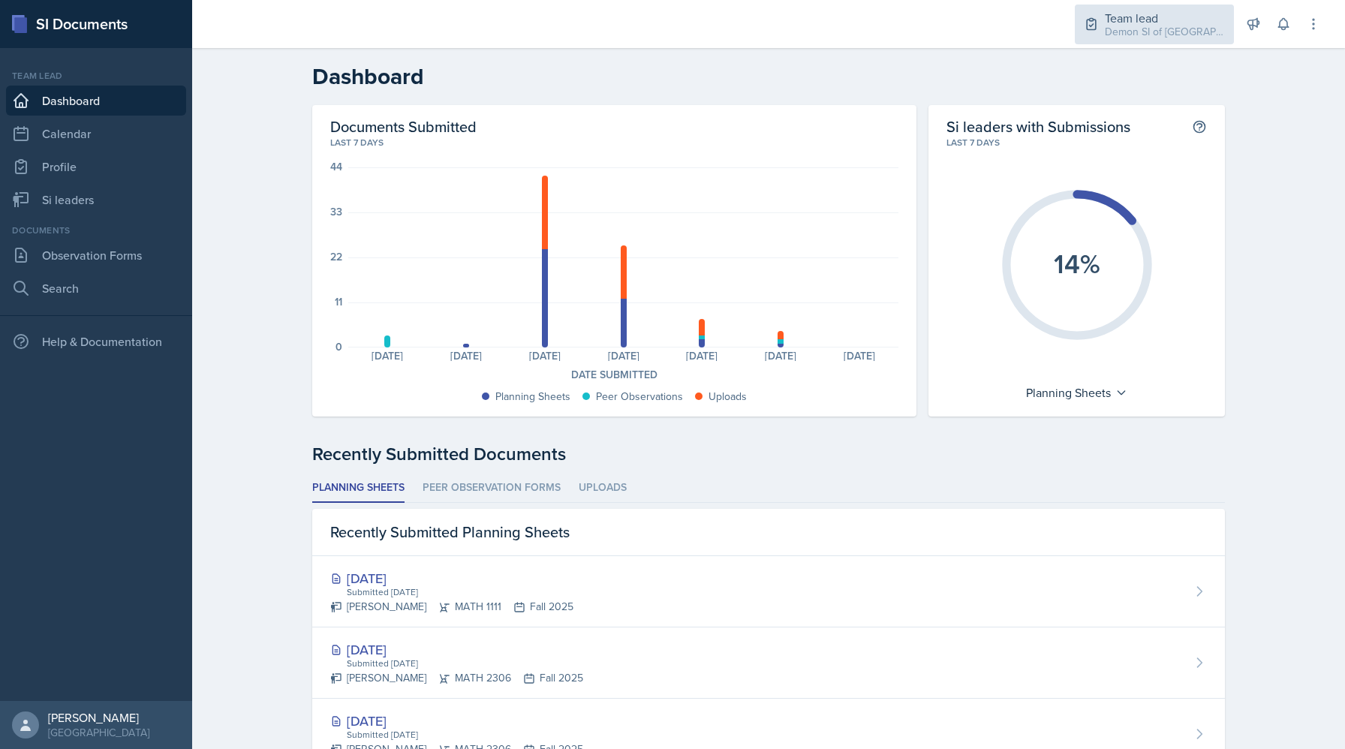
click at [677, 24] on div "Demon SI of [GEOGRAPHIC_DATA] / Fall 2025" at bounding box center [1165, 32] width 120 height 16
